Goal: Find specific page/section: Find specific page/section

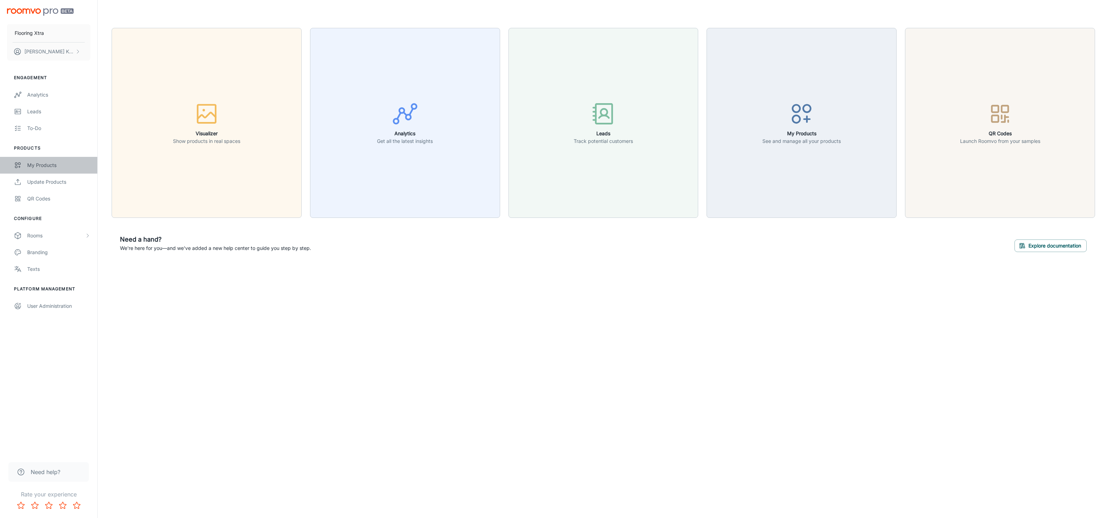
click at [44, 167] on div "My Products" at bounding box center [58, 165] width 63 height 8
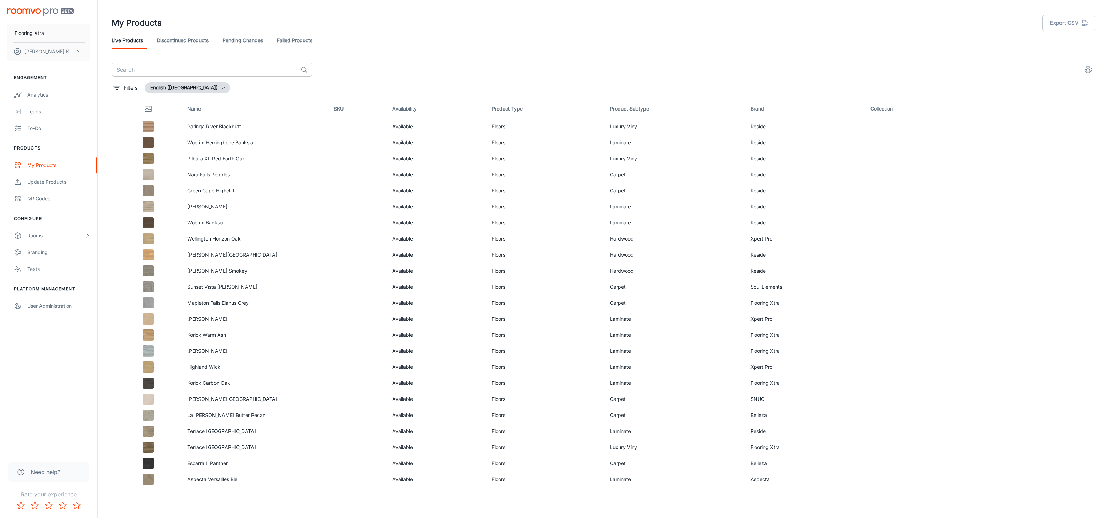
click at [169, 67] on input "text" at bounding box center [205, 70] width 186 height 14
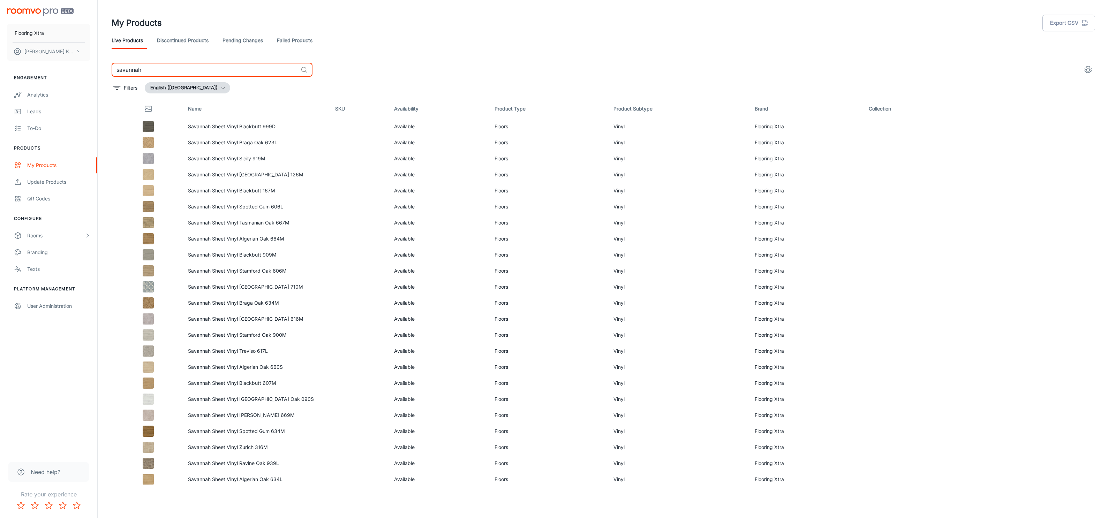
type input "savannah"
click at [313, 43] on link "Failed Products" at bounding box center [295, 40] width 36 height 17
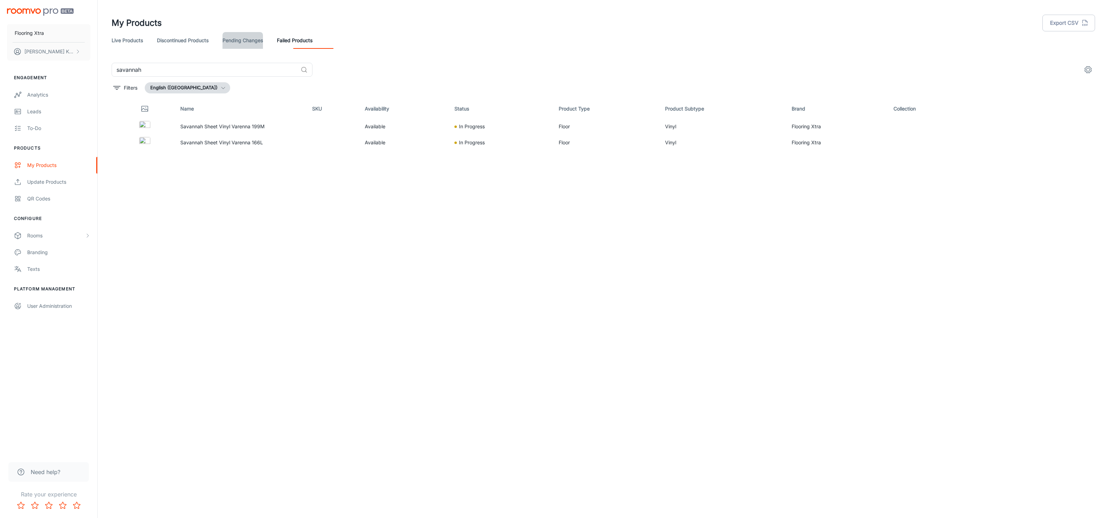
click at [263, 46] on link "Pending Changes" at bounding box center [243, 40] width 40 height 17
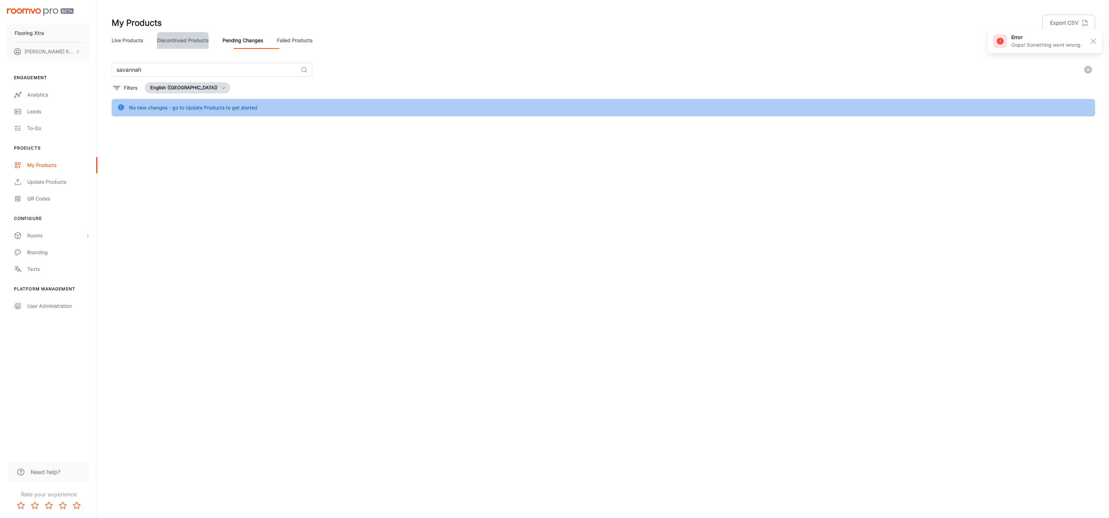
click at [188, 41] on link "Discontinued Products" at bounding box center [183, 40] width 52 height 17
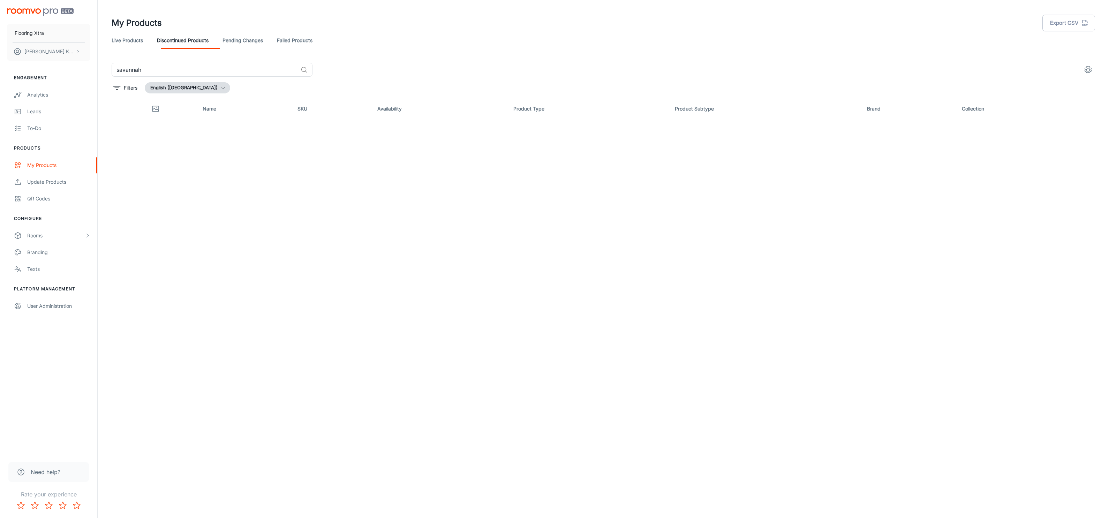
click at [125, 40] on link "Live Products" at bounding box center [127, 40] width 31 height 17
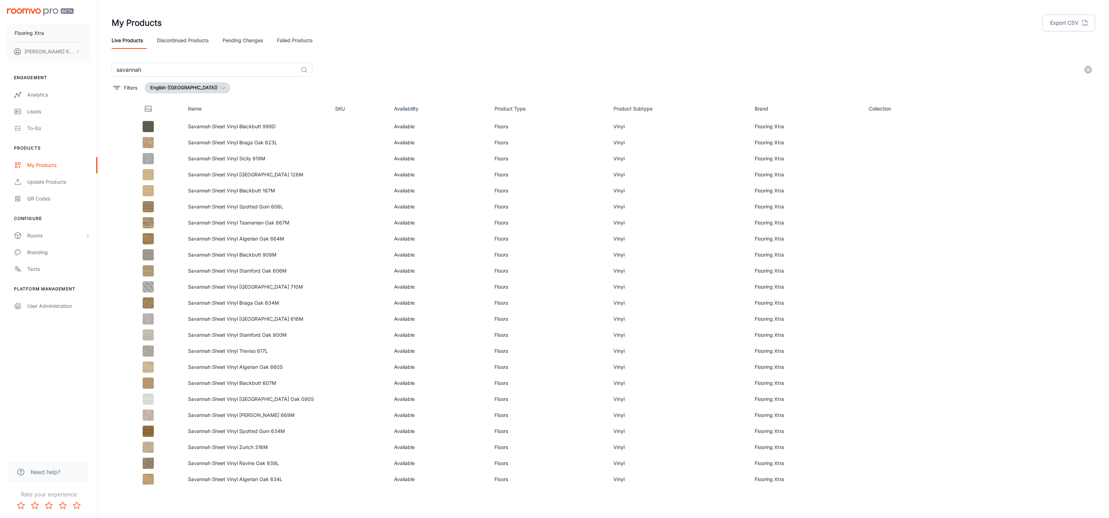
click at [37, 9] on img "scrollable content" at bounding box center [40, 11] width 67 height 7
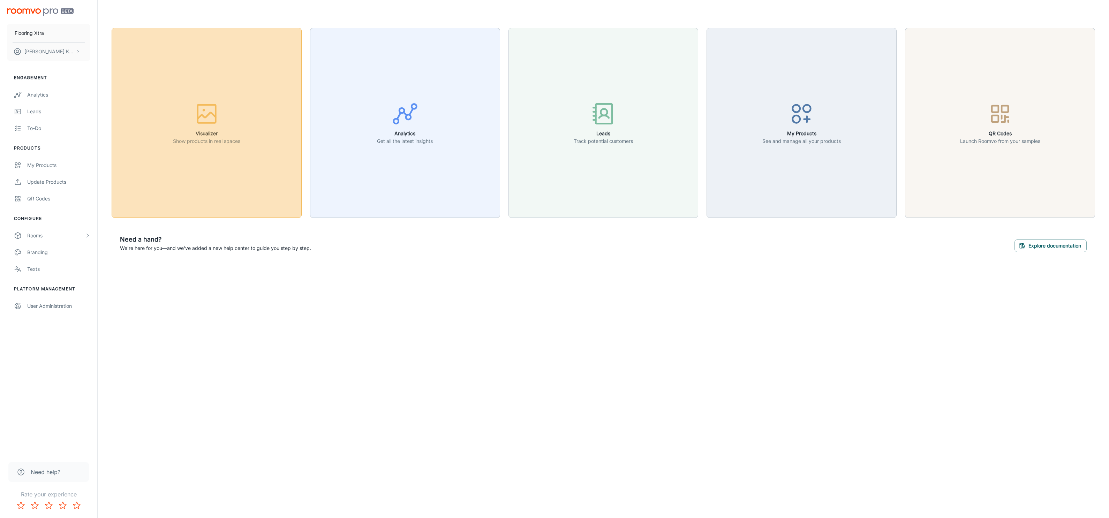
click at [198, 108] on rect "button" at bounding box center [207, 114] width 18 height 18
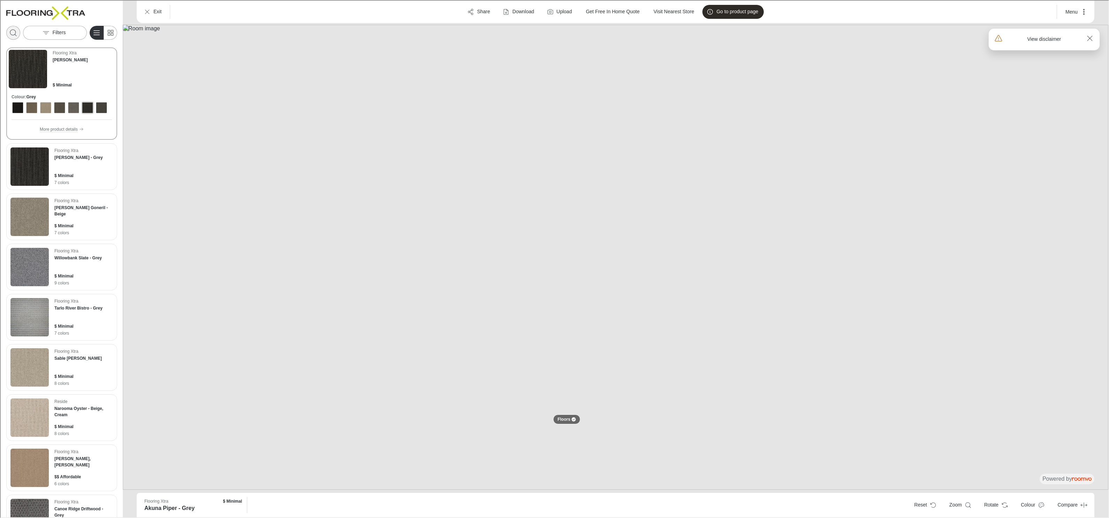
click at [12, 35] on icon "Open search box" at bounding box center [12, 32] width 8 height 8
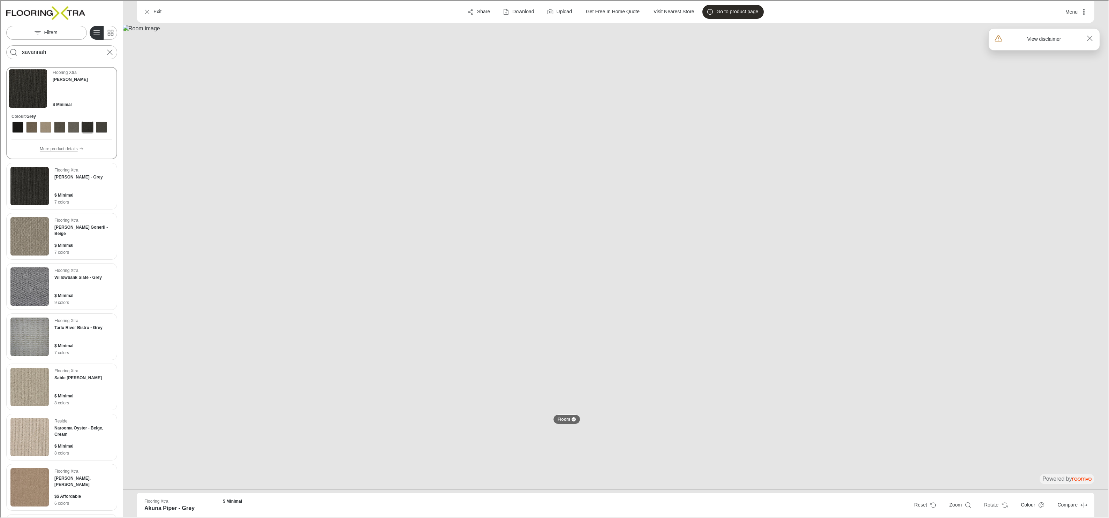
type input "savannah"
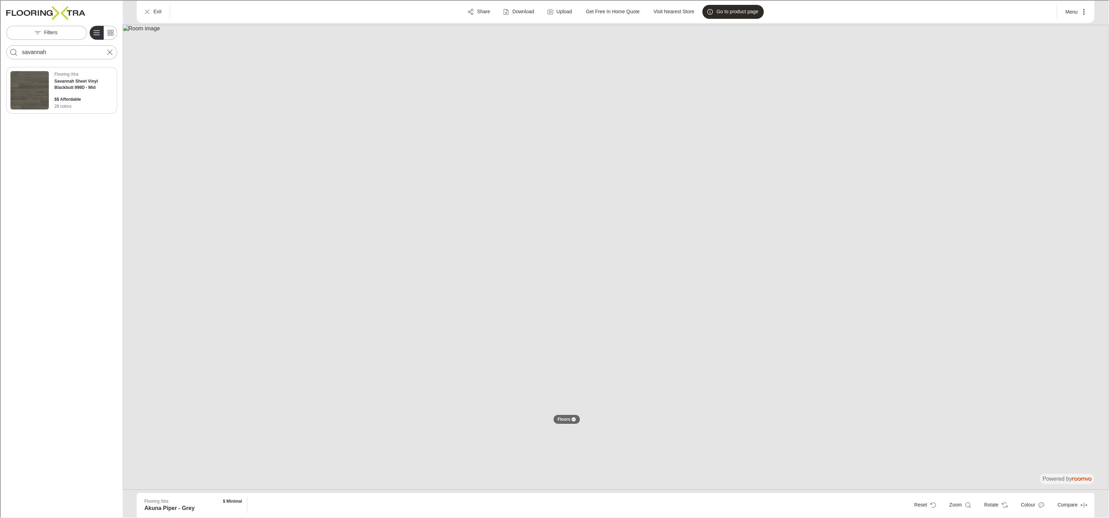
click at [42, 106] on img "See Savannah Sheet Vinyl Blackbutt 999D in the room" at bounding box center [29, 89] width 38 height 38
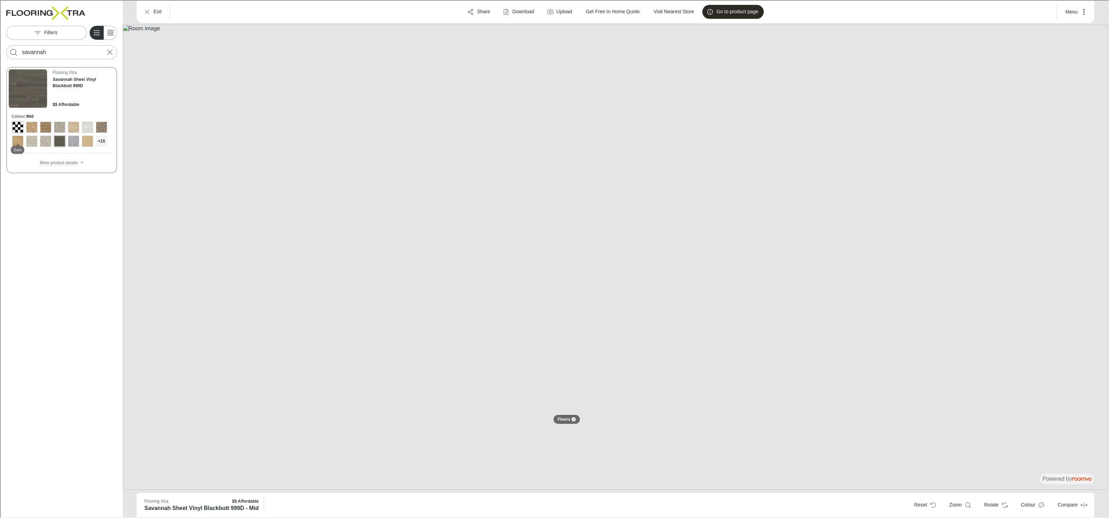
click at [18, 132] on div "View color format Dark" at bounding box center [17, 126] width 11 height 11
click at [35, 132] on div "View color format Light" at bounding box center [30, 126] width 11 height 11
click at [51, 132] on div "View color format Light" at bounding box center [44, 126] width 11 height 11
click at [59, 132] on div "View color format Light" at bounding box center [58, 126] width 11 height 11
click at [78, 132] on div "View color format Light" at bounding box center [72, 126] width 11 height 11
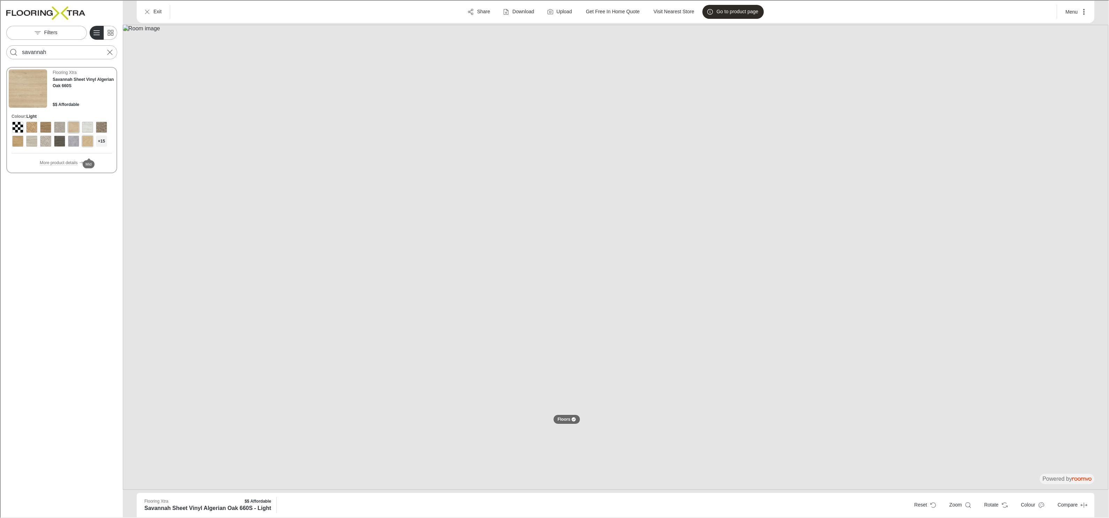
click at [89, 146] on div "View color format Mid" at bounding box center [86, 140] width 11 height 11
click at [102, 144] on h6 "+15" at bounding box center [100, 140] width 7 height 6
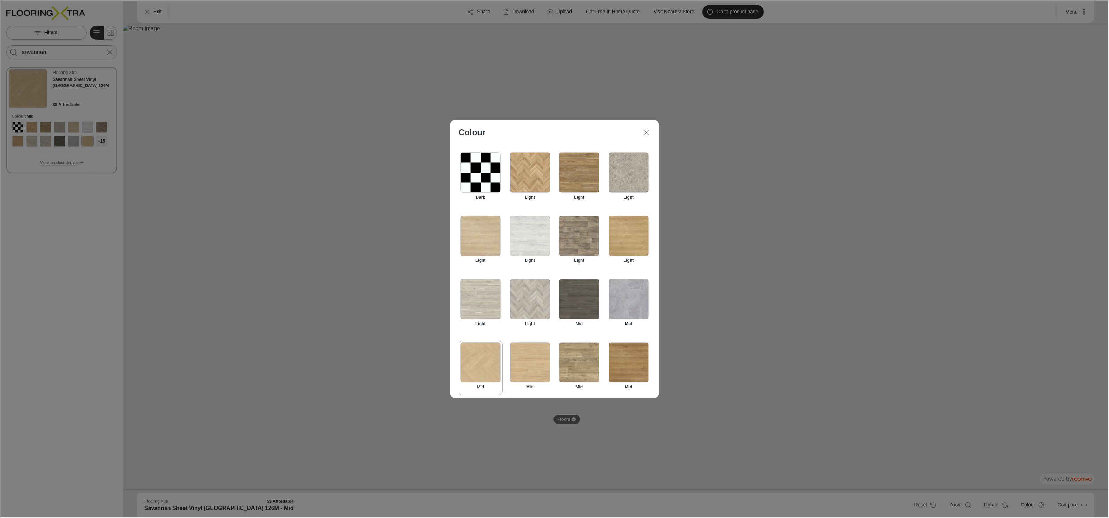
scroll to position [195, 0]
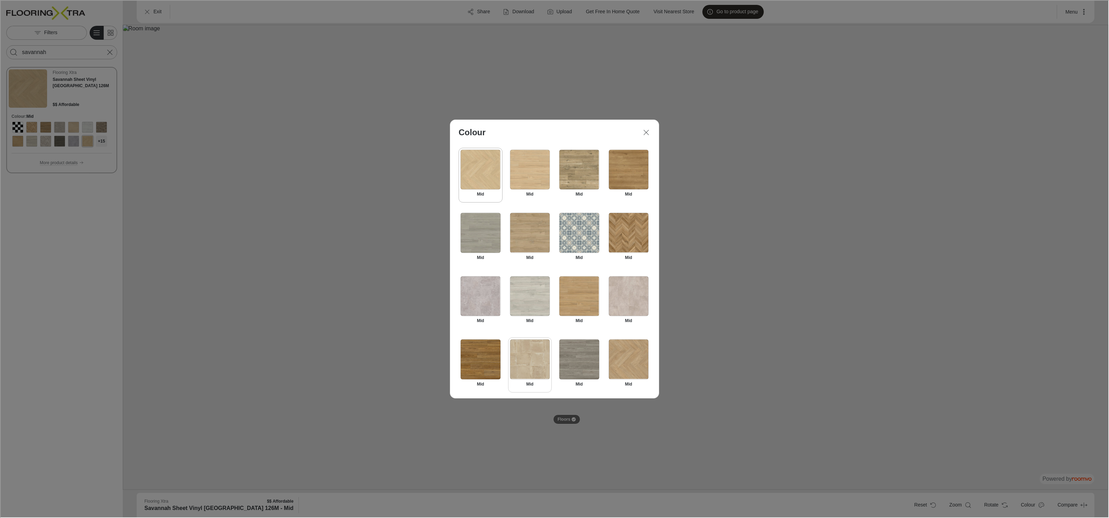
click at [521, 344] on div "Select Mid" at bounding box center [529, 359] width 40 height 40
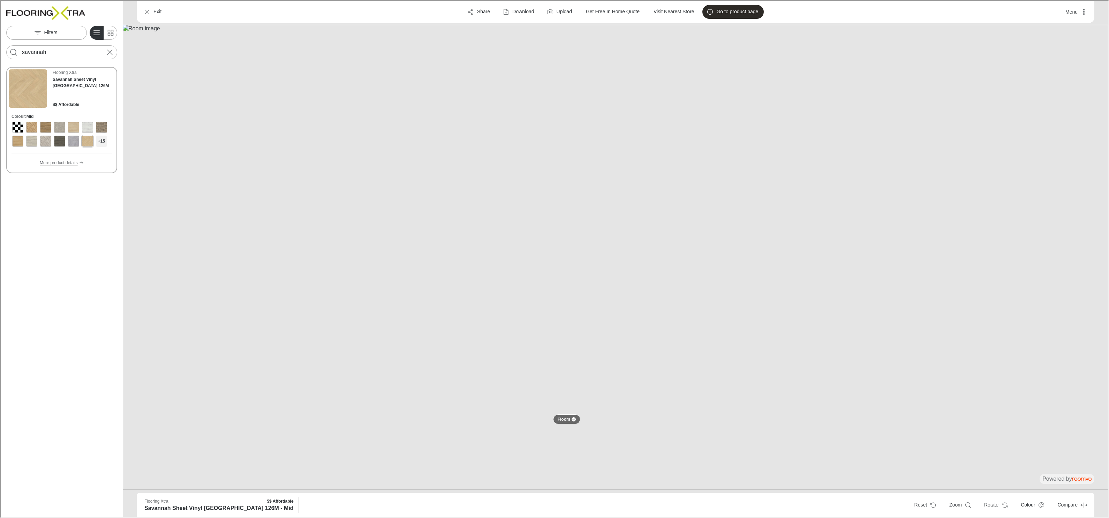
scroll to position [0, 0]
click at [19, 6] on img "Go to Flooring Xtra's website." at bounding box center [45, 13] width 79 height 14
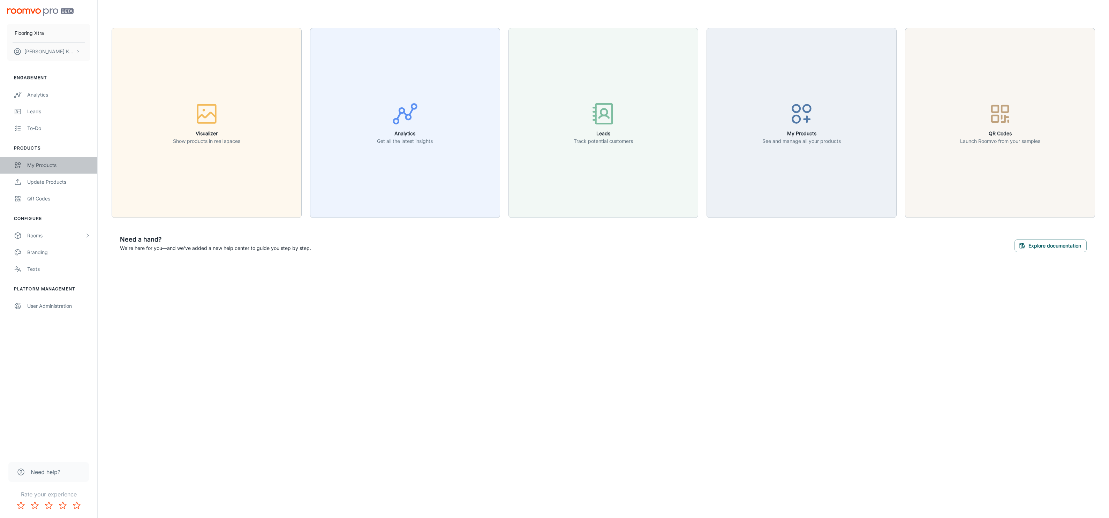
click at [44, 169] on div "My Products" at bounding box center [58, 165] width 63 height 8
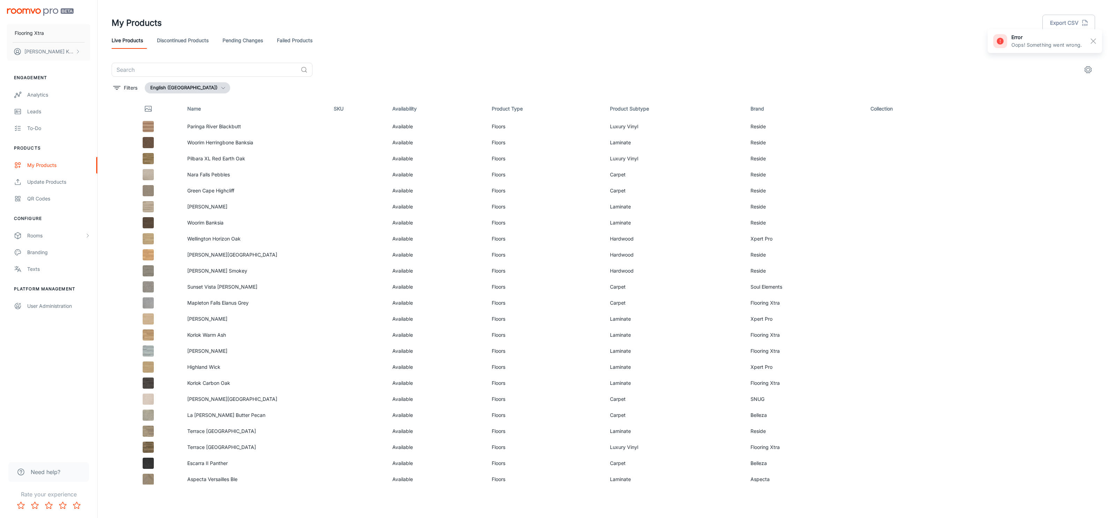
click at [313, 43] on link "Failed Products" at bounding box center [295, 40] width 36 height 17
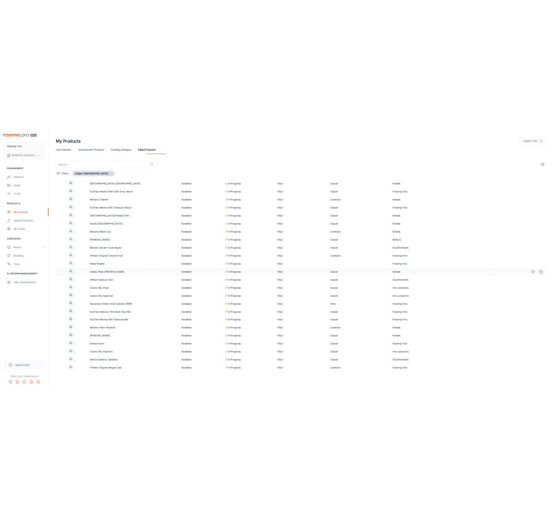
scroll to position [141, 0]
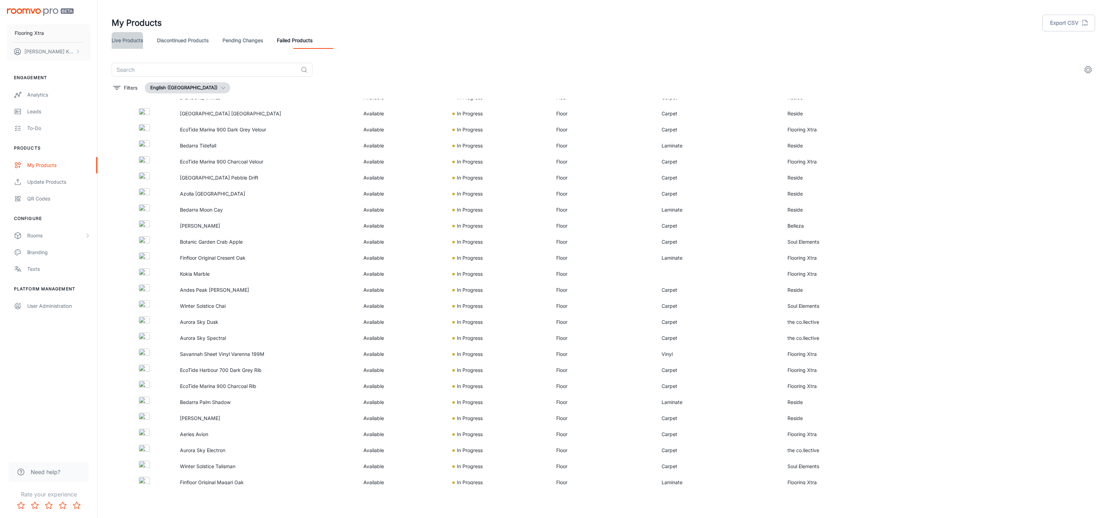
click at [123, 44] on link "Live Products" at bounding box center [127, 40] width 31 height 17
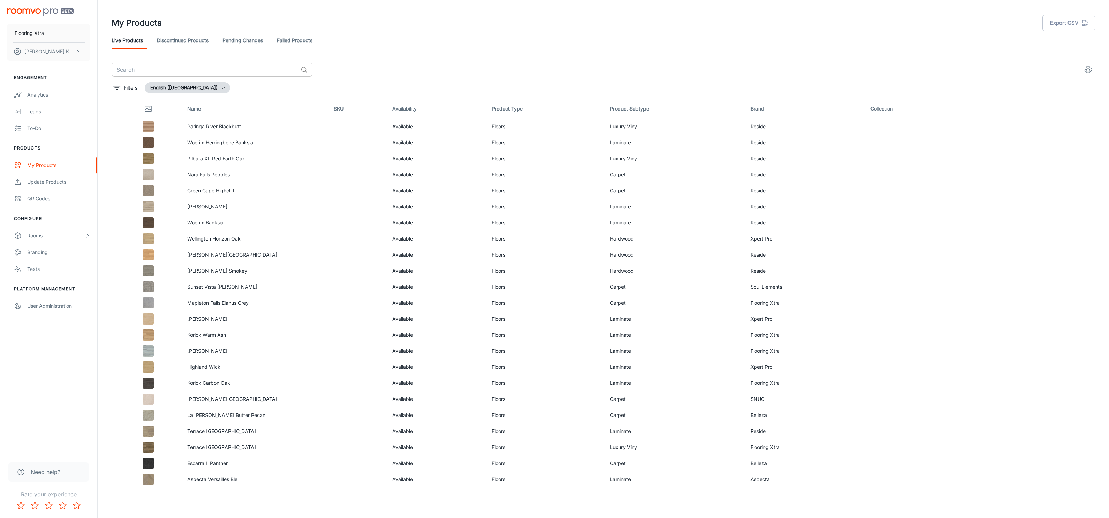
click at [160, 76] on input "text" at bounding box center [205, 70] width 186 height 14
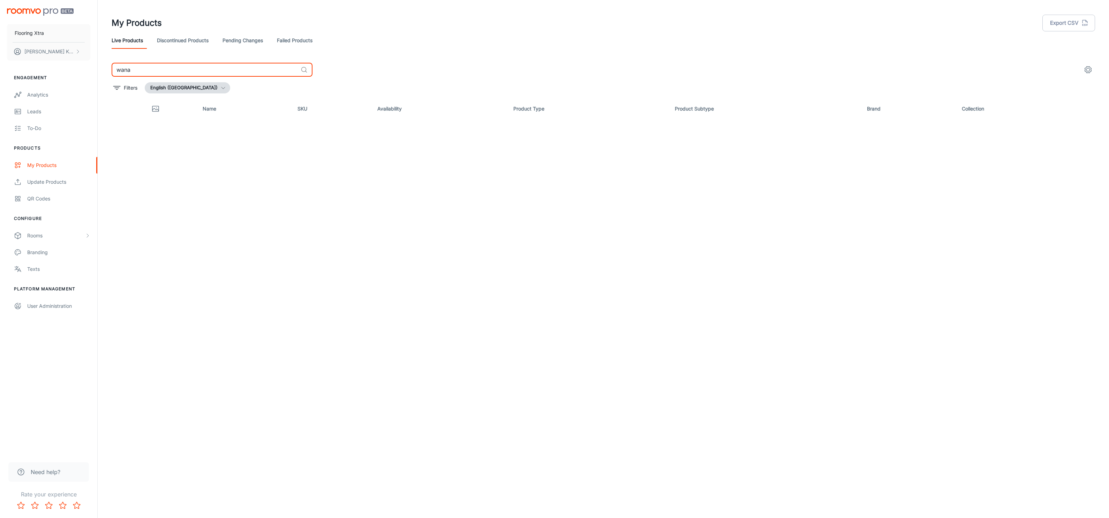
click at [176, 72] on input "wana" at bounding box center [205, 70] width 186 height 14
paste input "Wandai Eucalypt"
click at [186, 71] on input "Wandai Eucalypt" at bounding box center [205, 70] width 186 height 14
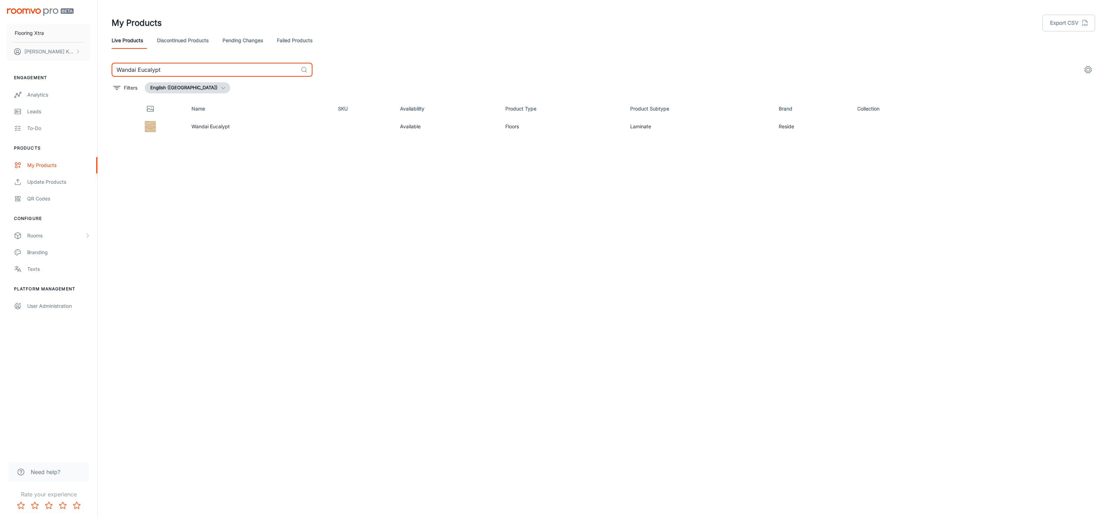
click at [186, 71] on input "Wandai Eucalypt" at bounding box center [205, 70] width 186 height 14
paste input "Dingo"
click at [235, 74] on input "[PERSON_NAME]" at bounding box center [205, 70] width 186 height 14
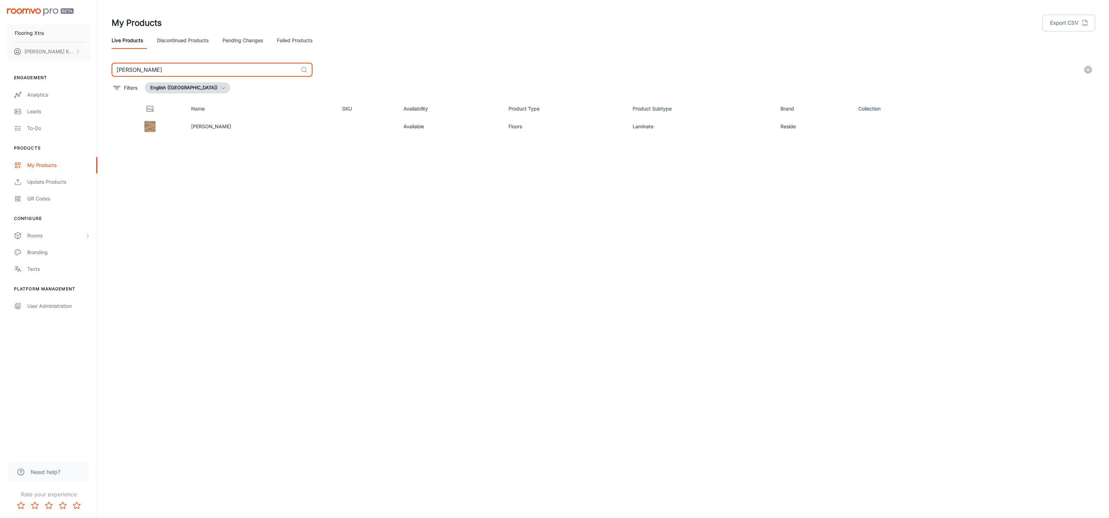
click at [235, 74] on input "[PERSON_NAME]" at bounding box center [205, 70] width 186 height 14
paste input "Galah"
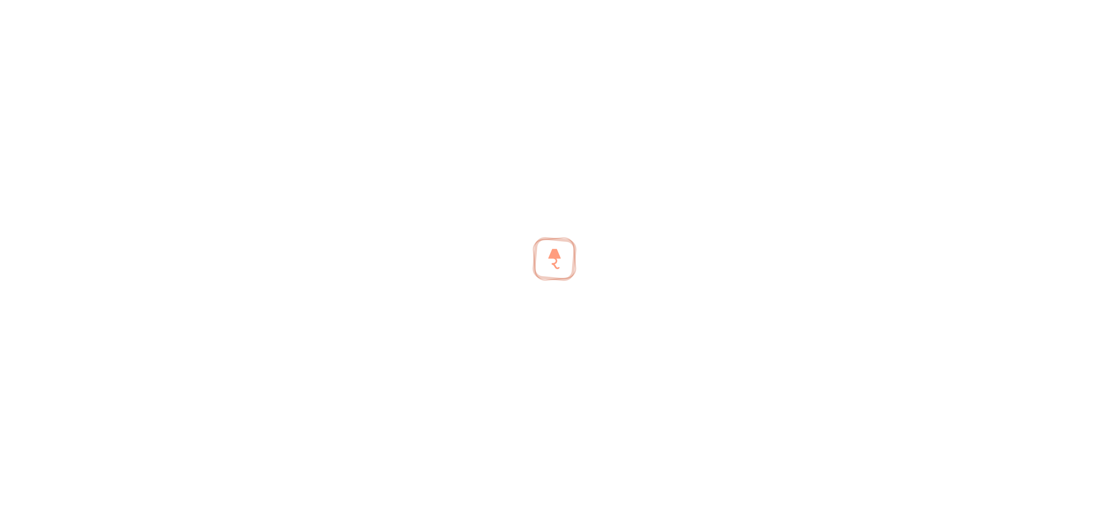
type input "[PERSON_NAME]"
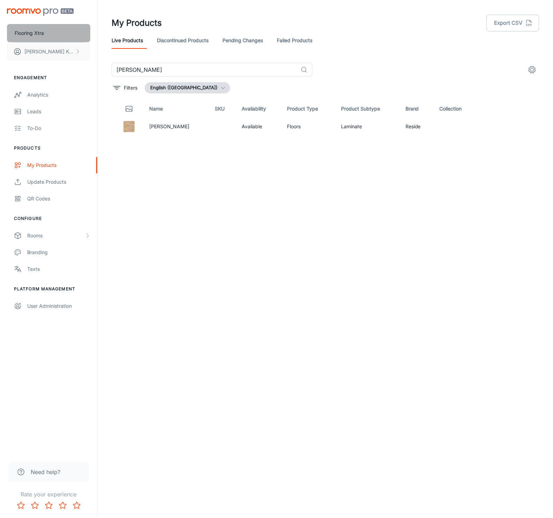
click at [41, 31] on p "Flooring Xtra" at bounding box center [29, 33] width 29 height 8
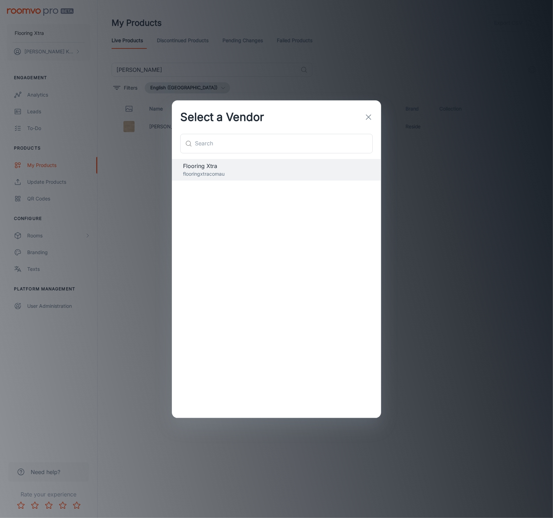
click at [371, 118] on icon "button" at bounding box center [368, 117] width 8 height 8
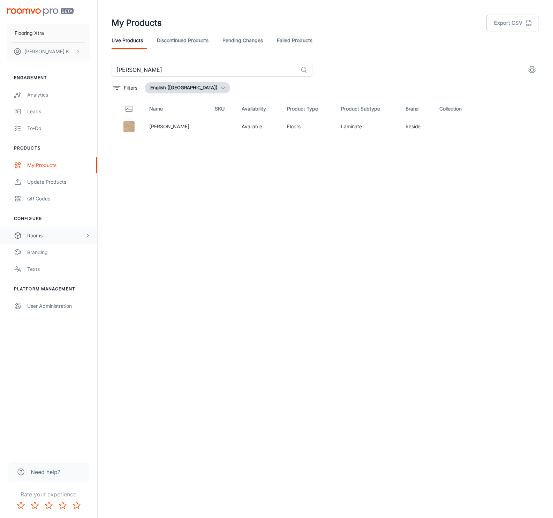
click at [39, 239] on div "Rooms" at bounding box center [56, 236] width 58 height 8
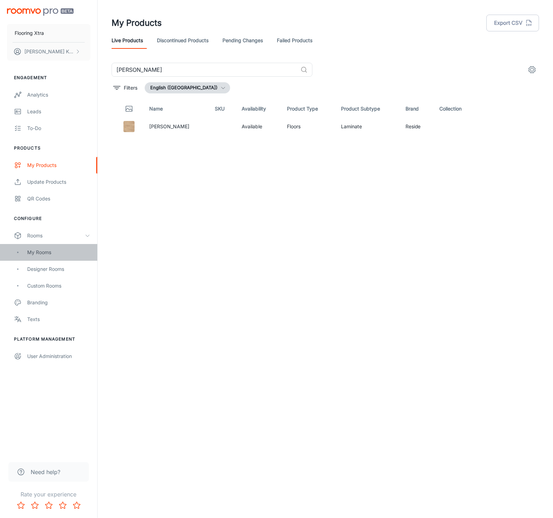
click at [32, 254] on div "My Rooms" at bounding box center [58, 253] width 63 height 8
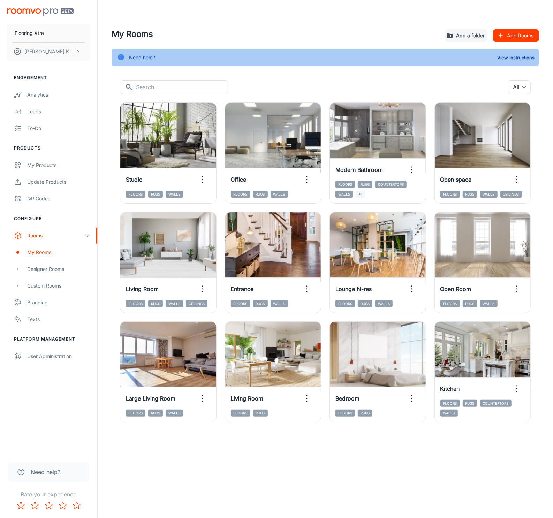
click at [40, 12] on img "scrollable content" at bounding box center [40, 11] width 67 height 7
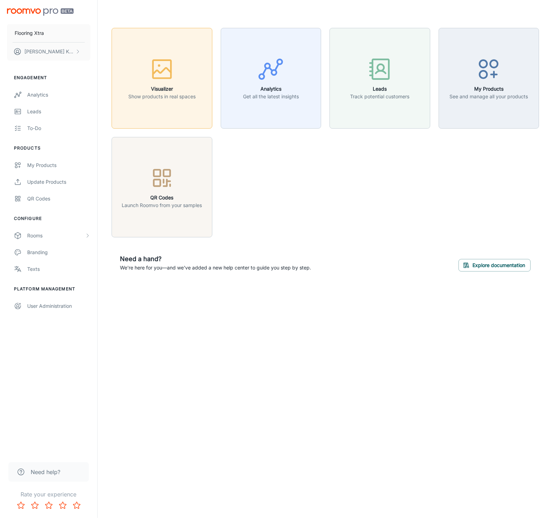
click at [171, 69] on rect "button" at bounding box center [162, 69] width 18 height 18
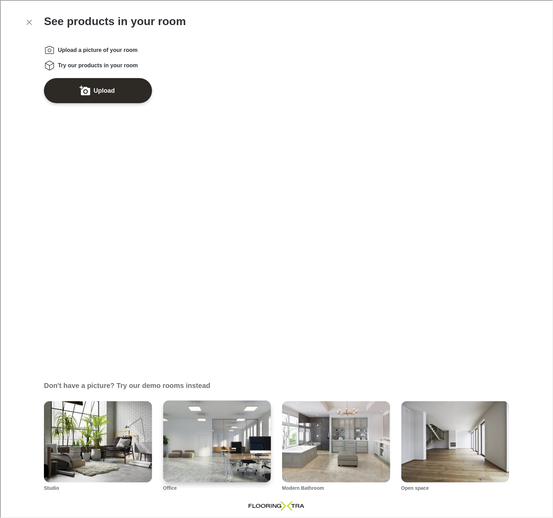
click at [208, 400] on img "Office" at bounding box center [217, 441] width 109 height 82
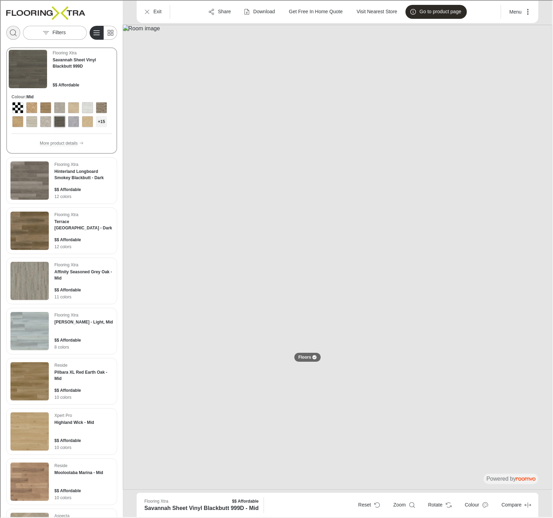
click at [17, 35] on icon "Open search box" at bounding box center [12, 32] width 8 height 8
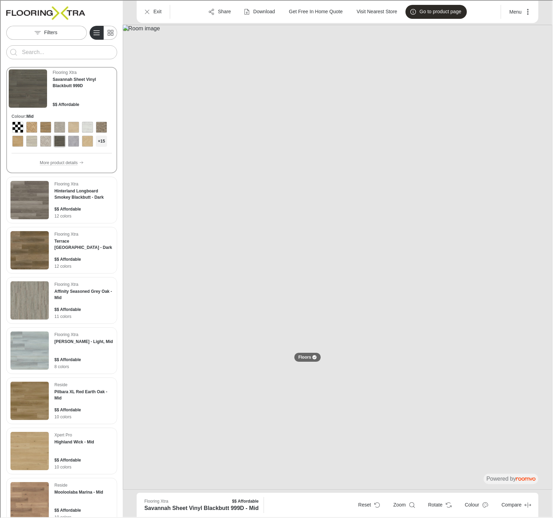
click at [38, 56] on input "Enter products to search for" at bounding box center [61, 51] width 80 height 11
paste input "[PERSON_NAME] Raw"
type input "[PERSON_NAME] Raw"
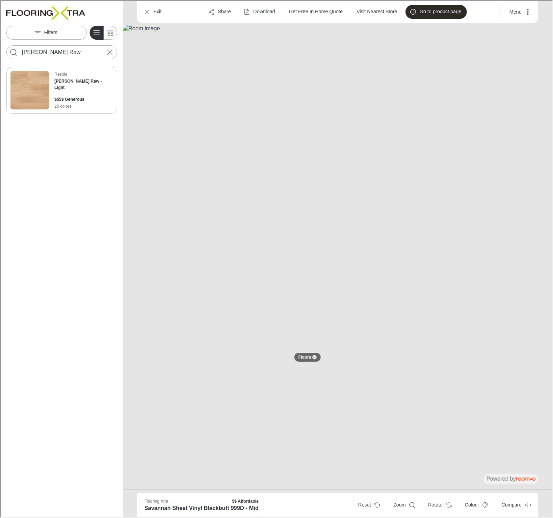
click at [77, 109] on p "20 colors" at bounding box center [83, 106] width 59 height 6
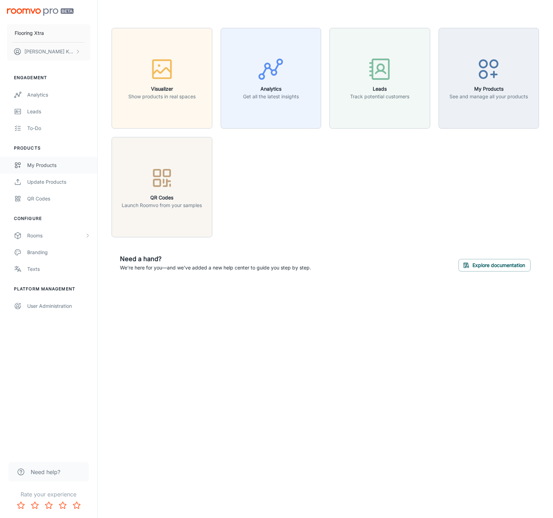
click at [43, 167] on div "My Products" at bounding box center [58, 165] width 63 height 8
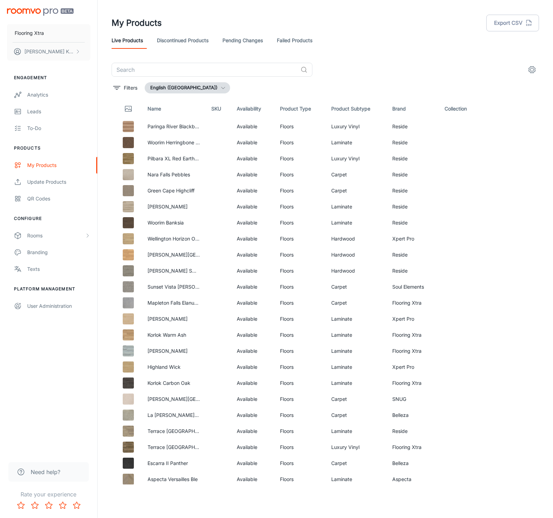
click at [263, 43] on link "Pending Changes" at bounding box center [243, 40] width 40 height 17
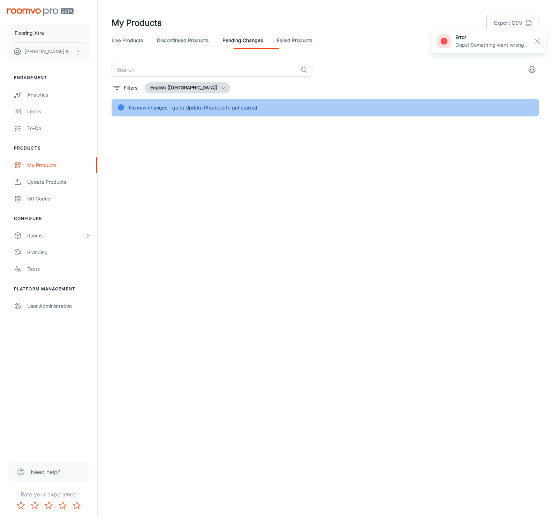
click at [313, 43] on link "Failed Products" at bounding box center [295, 40] width 36 height 17
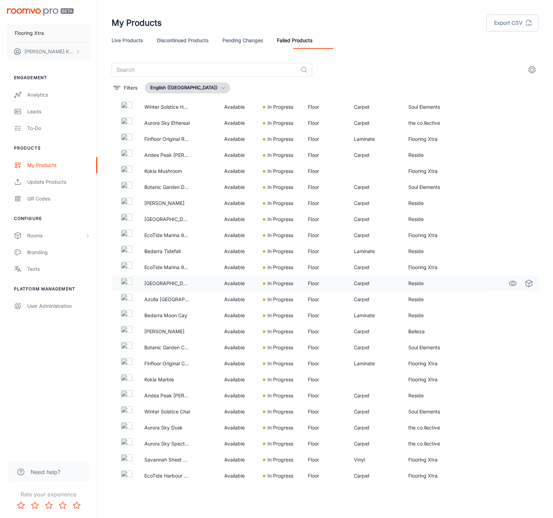
scroll to position [30, 0]
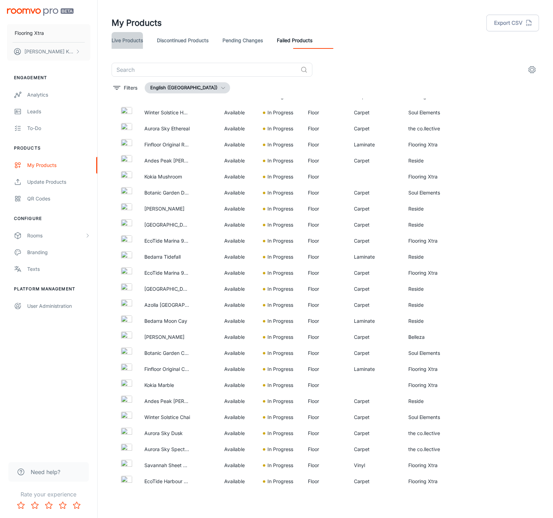
click at [125, 42] on link "Live Products" at bounding box center [127, 40] width 31 height 17
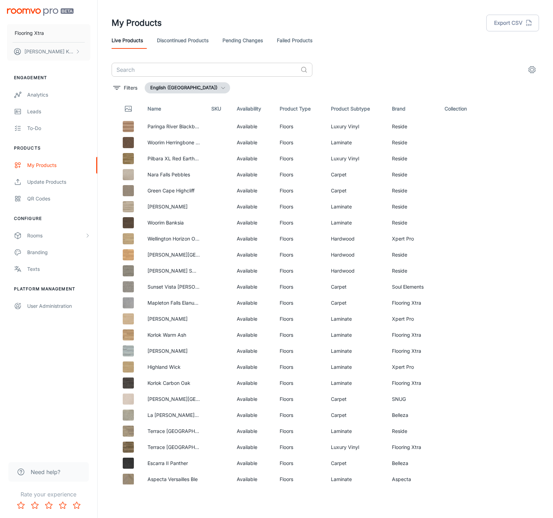
click at [162, 74] on input "text" at bounding box center [205, 70] width 186 height 14
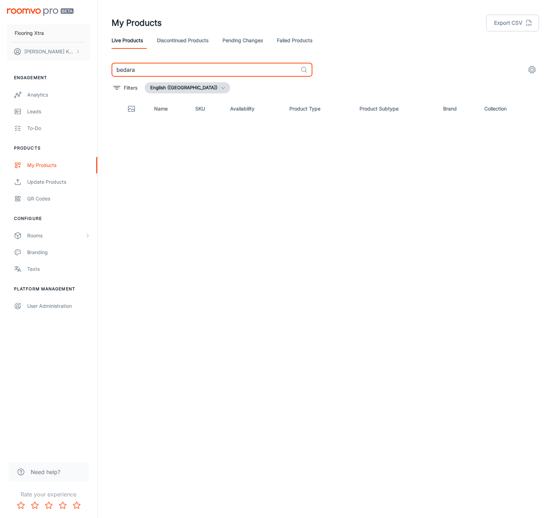
drag, startPoint x: 153, startPoint y: 74, endPoint x: 90, endPoint y: 72, distance: 63.2
click at [90, 72] on div "Flooring Xtra Kanika Khurana Engagement Analytics Leads To-do Products My Produ…" at bounding box center [276, 256] width 553 height 513
type input "eco"
click at [133, 74] on input "eco" at bounding box center [205, 70] width 186 height 14
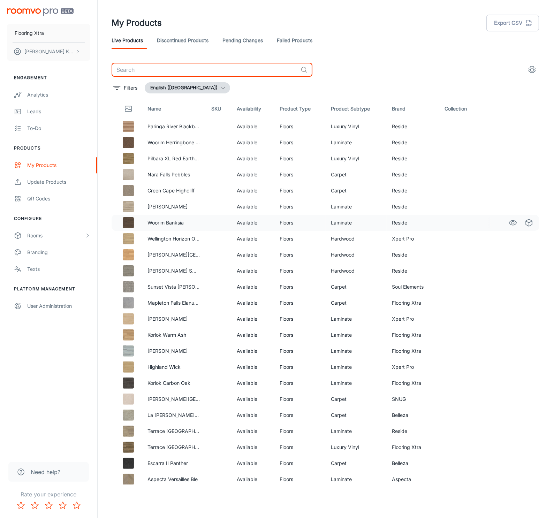
scroll to position [240, 0]
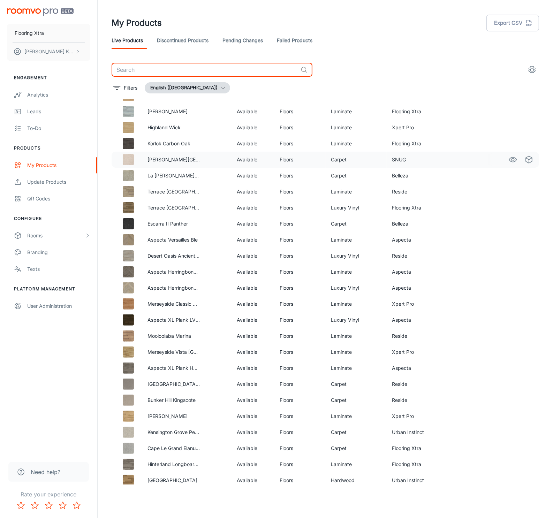
click at [124, 161] on img at bounding box center [128, 159] width 11 height 11
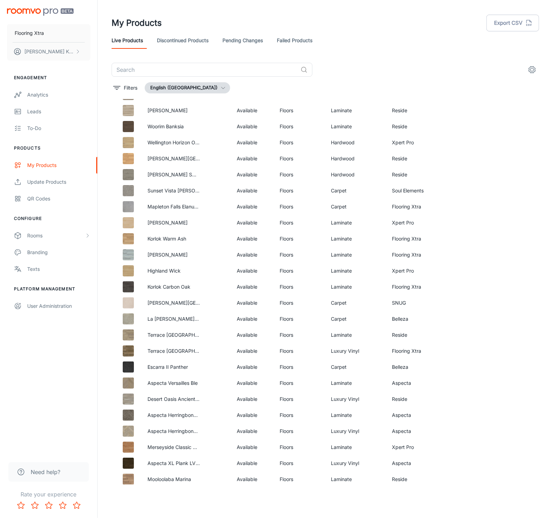
scroll to position [0, 0]
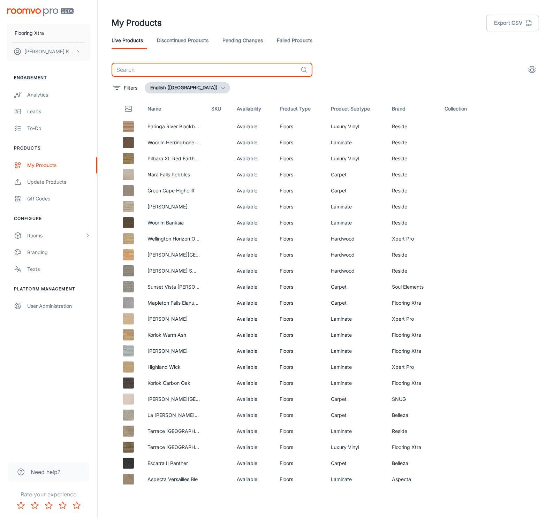
click at [162, 73] on input "text" at bounding box center [205, 70] width 186 height 14
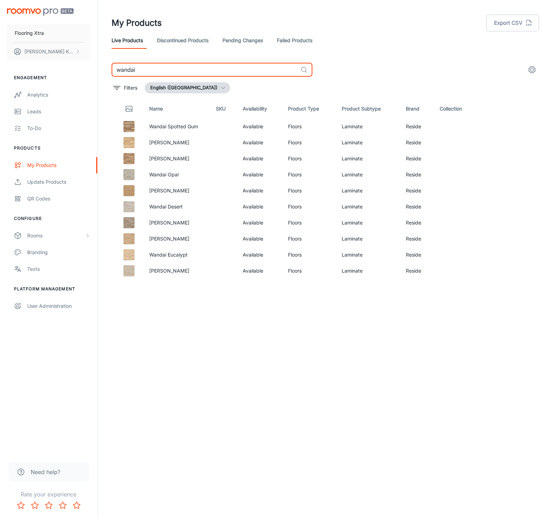
click at [166, 76] on input "wandai" at bounding box center [205, 70] width 186 height 14
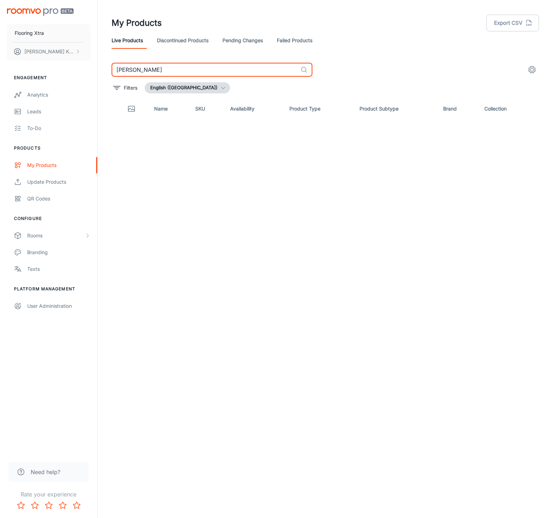
click at [147, 73] on input "kahrs" at bounding box center [205, 70] width 186 height 14
click at [142, 71] on input "khars" at bounding box center [205, 70] width 186 height 14
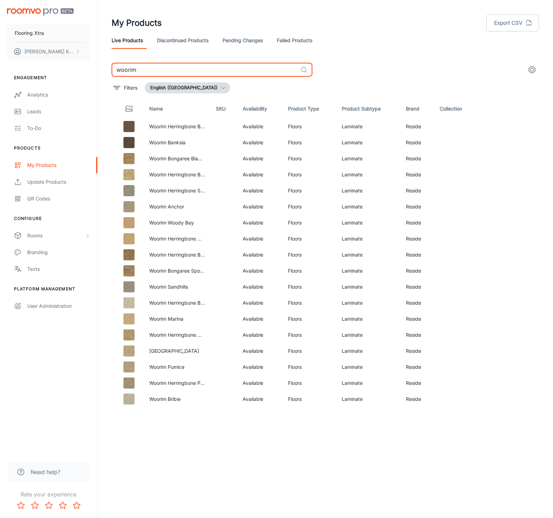
click at [149, 74] on input "woorim" at bounding box center [205, 70] width 186 height 14
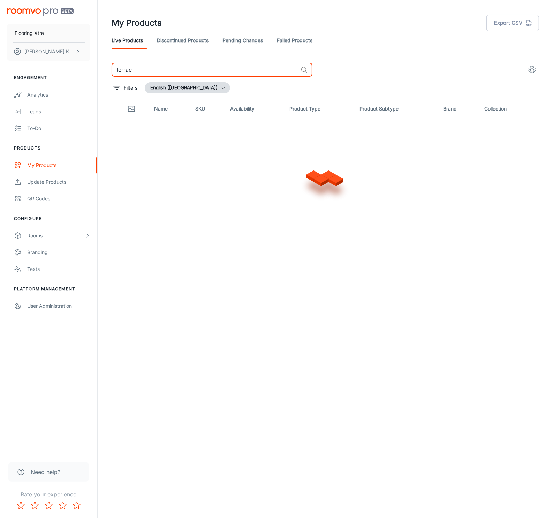
type input "terrace"
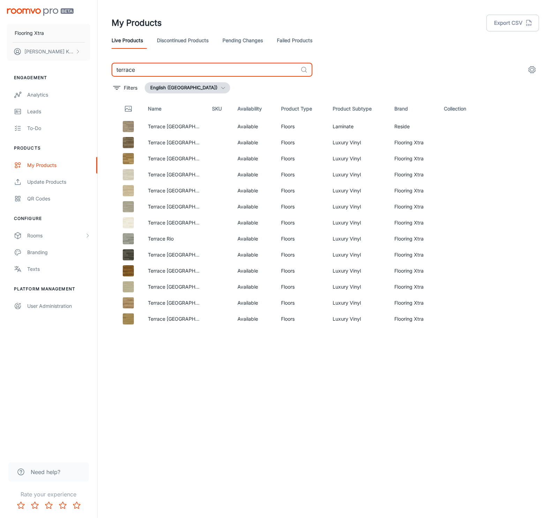
click at [169, 71] on input "terrace" at bounding box center [205, 70] width 186 height 14
